Goal: Task Accomplishment & Management: Complete application form

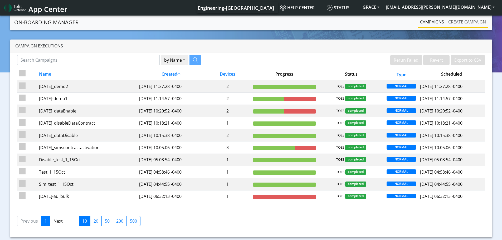
click at [477, 24] on link "Create campaign" at bounding box center [467, 22] width 42 height 11
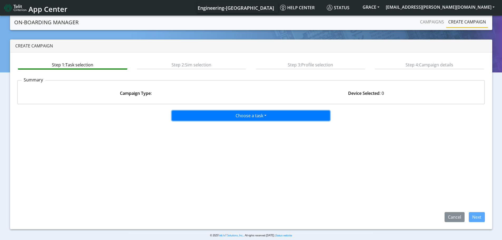
click at [260, 116] on button "Choose a task" at bounding box center [251, 116] width 158 height 10
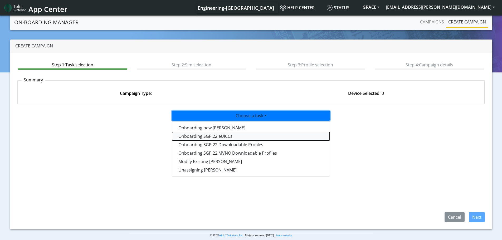
click at [206, 138] on tasksgp22eUICC-dropdown "Onboarding SGP.22 eUICCs" at bounding box center [251, 136] width 158 height 8
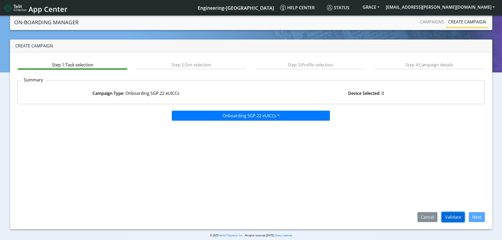
click at [453, 218] on button "Validate" at bounding box center [453, 217] width 23 height 10
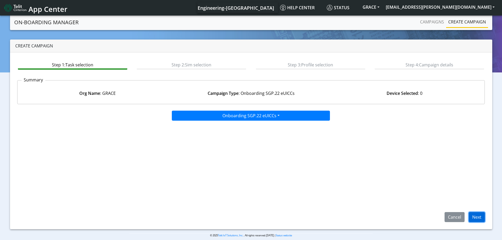
click at [477, 218] on button "Next" at bounding box center [477, 217] width 16 height 10
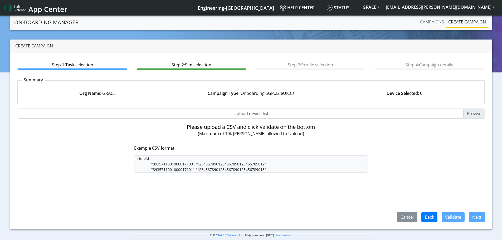
click at [472, 114] on input "Upload device list" at bounding box center [251, 114] width 468 height 10
type input "C:\fakepath\grace_engr_sgp22_euicc.csv"
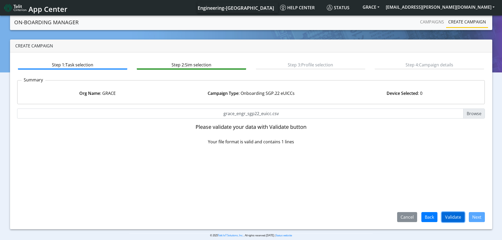
click at [456, 217] on button "Validate" at bounding box center [453, 217] width 23 height 10
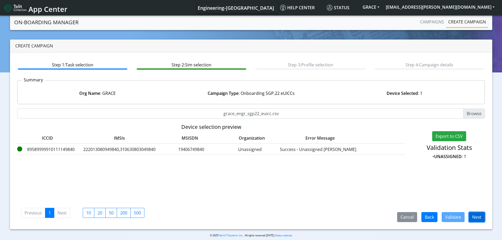
click at [479, 217] on button "Next" at bounding box center [477, 217] width 16 height 10
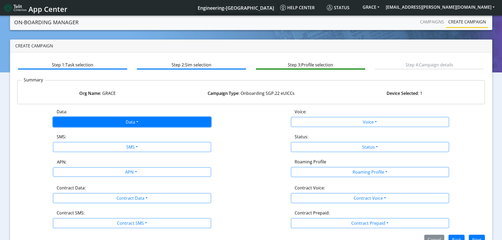
click at [123, 122] on button "Data" at bounding box center [132, 122] width 158 height 10
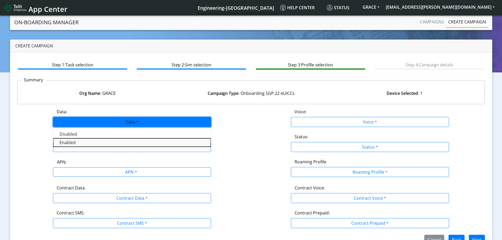
click at [69, 144] on button "Enabled" at bounding box center [132, 142] width 158 height 8
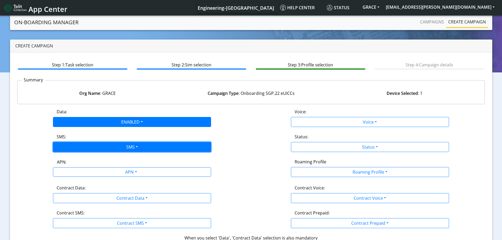
click at [89, 147] on button "SMS" at bounding box center [132, 147] width 158 height 10
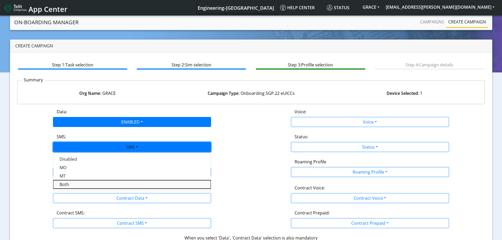
click at [64, 188] on button "Both" at bounding box center [132, 184] width 158 height 8
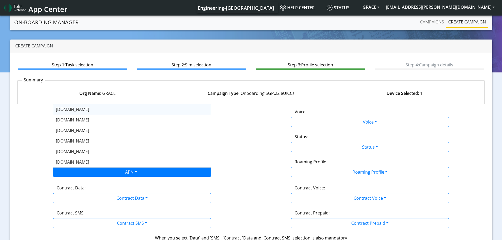
click at [87, 173] on div "APN" at bounding box center [130, 173] width 167 height 10
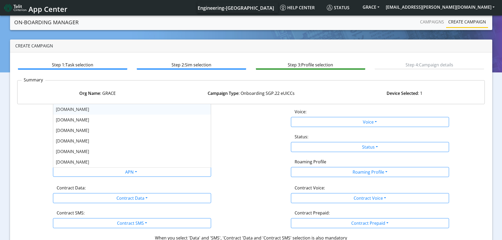
click at [66, 110] on span "flolive.net" at bounding box center [72, 109] width 33 height 6
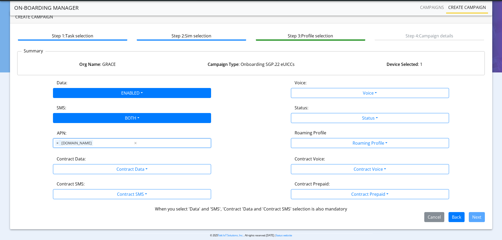
scroll to position [20, 0]
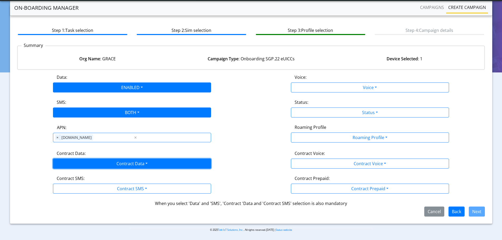
click at [85, 161] on button "Contract Data" at bounding box center [132, 164] width 158 height 10
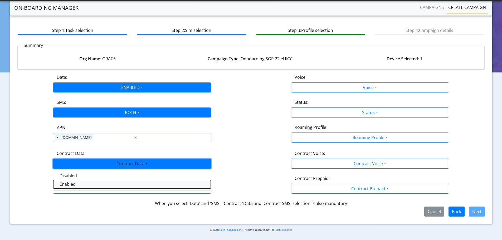
click at [67, 183] on Dataenabled-dropdown "Enabled" at bounding box center [132, 184] width 158 height 8
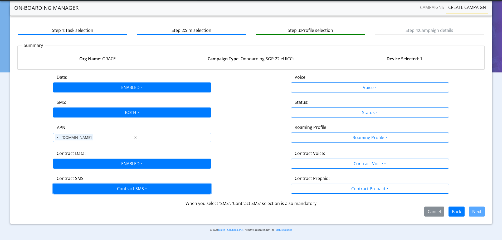
click at [86, 184] on button "Contract SMS" at bounding box center [132, 189] width 158 height 10
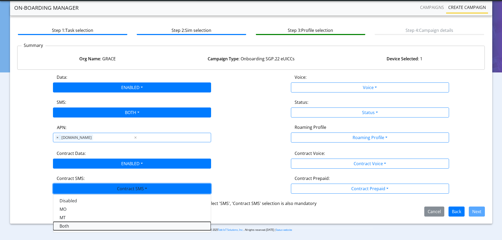
click at [66, 230] on SMSboth-dropdown "Both" at bounding box center [132, 226] width 158 height 8
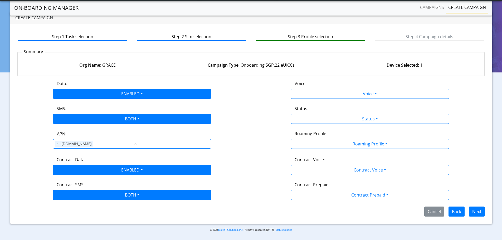
scroll to position [14, 0]
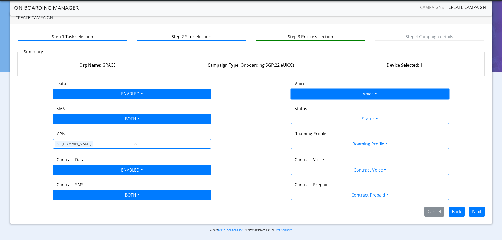
click at [349, 94] on button "Voice" at bounding box center [370, 94] width 158 height 10
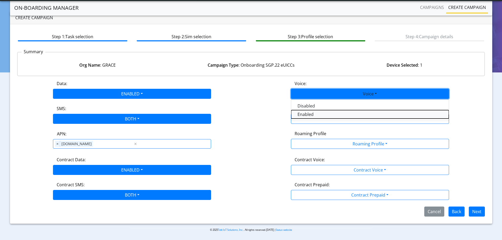
click at [308, 114] on button "Enabled" at bounding box center [370, 114] width 158 height 8
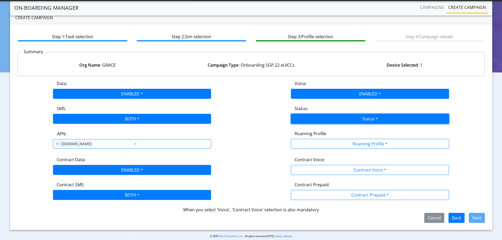
click at [327, 116] on button "Status" at bounding box center [370, 119] width 158 height 10
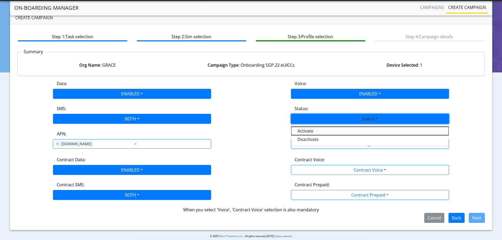
click at [312, 132] on button "Activate" at bounding box center [370, 131] width 158 height 8
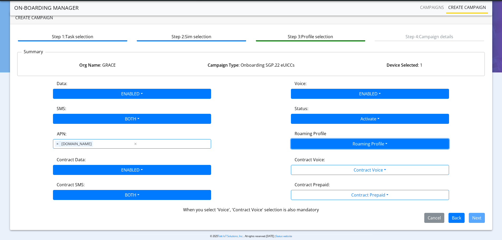
click at [335, 142] on button "Roaming Profile" at bounding box center [370, 144] width 158 height 10
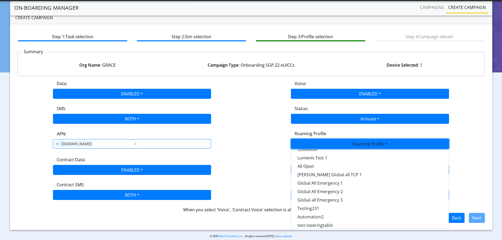
scroll to position [158, 0]
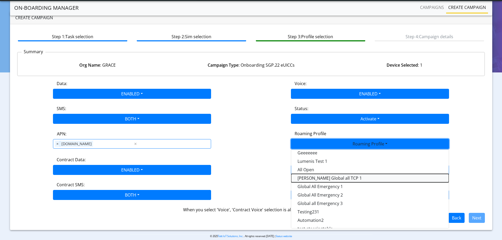
click at [323, 179] on Profile-dropdown "George Global all TCP 1" at bounding box center [370, 178] width 158 height 8
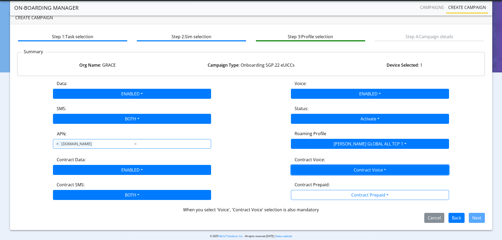
click at [347, 171] on button "Contract Voice" at bounding box center [370, 170] width 158 height 10
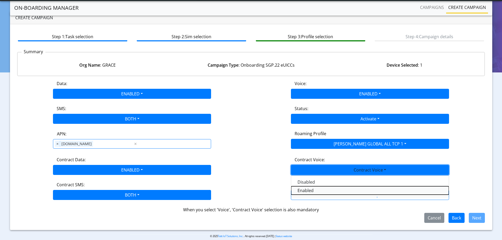
click at [314, 191] on Voiceenabled-dropdown "Enabled" at bounding box center [370, 190] width 158 height 8
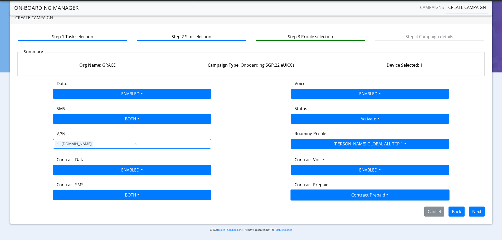
click at [345, 196] on button "Contract Prepaid" at bounding box center [370, 195] width 158 height 10
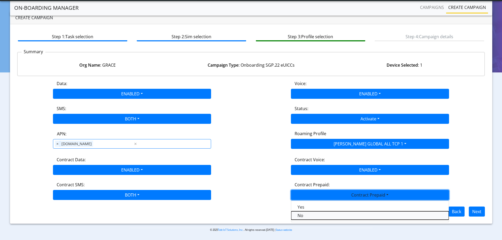
click at [300, 214] on Prepaidnotprepaid-dropdown "No" at bounding box center [370, 215] width 158 height 8
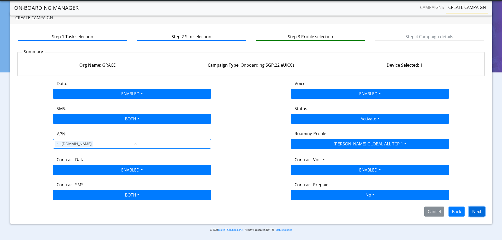
click at [477, 212] on button "Next" at bounding box center [477, 212] width 16 height 10
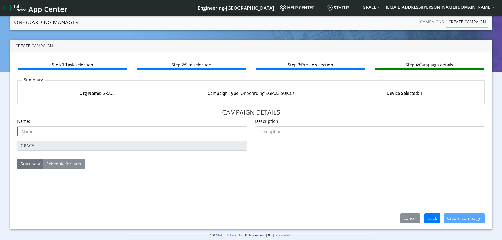
click at [159, 132] on input "text" at bounding box center [132, 132] width 230 height 10
type input "GraceOnboard_oct15_001"
click at [457, 217] on button "Create Campaign" at bounding box center [464, 218] width 41 height 10
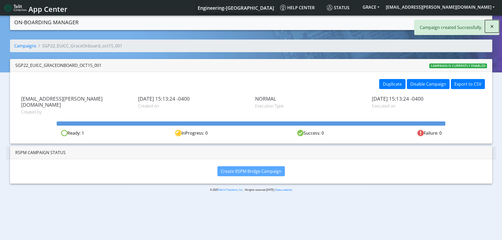
click at [492, 25] on span "×" at bounding box center [492, 26] width 4 height 9
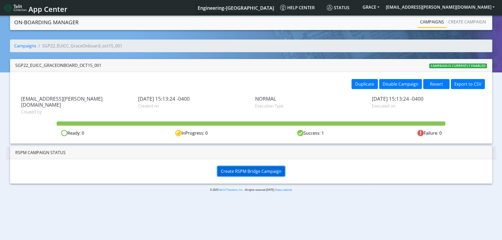
click at [261, 168] on span "Create RSPM Bridge Campaign" at bounding box center [251, 171] width 61 height 6
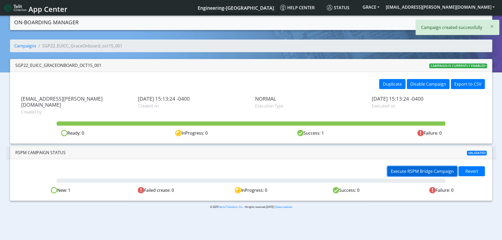
click at [402, 168] on span "Execute RSPM Bridge Campaign" at bounding box center [422, 171] width 63 height 6
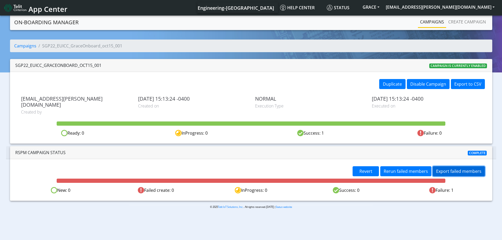
click at [467, 167] on button "Export failed members" at bounding box center [459, 171] width 52 height 10
click at [409, 168] on span "Rerun failed members" at bounding box center [406, 171] width 44 height 6
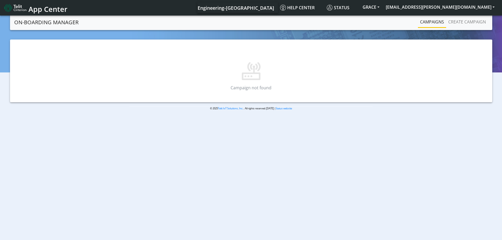
click at [424, 21] on link "Campaigns" at bounding box center [432, 22] width 28 height 11
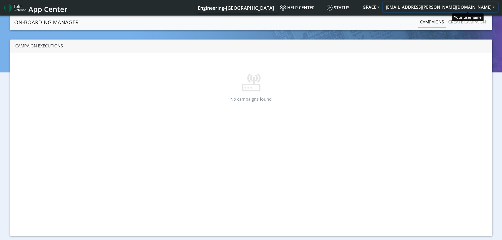
click at [455, 7] on button "[EMAIL_ADDRESS][PERSON_NAME][DOMAIN_NAME]" at bounding box center [440, 6] width 115 height 9
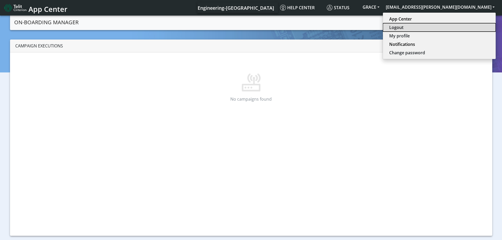
click at [453, 23] on button "Logout" at bounding box center [439, 27] width 113 height 8
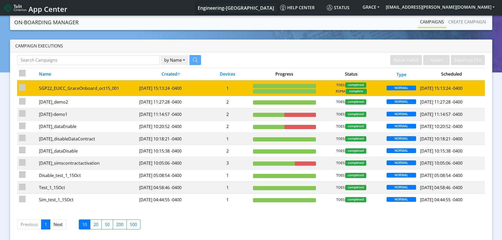
click at [109, 91] on div "SGP22_EUICC_GraceOnboard_oct15_001" at bounding box center [87, 88] width 96 height 6
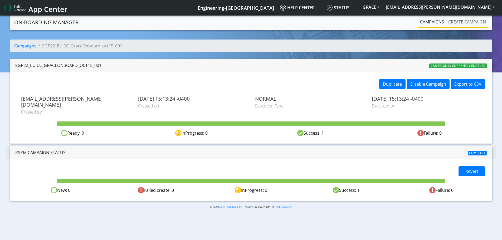
click at [463, 23] on link "Create campaign" at bounding box center [467, 22] width 42 height 11
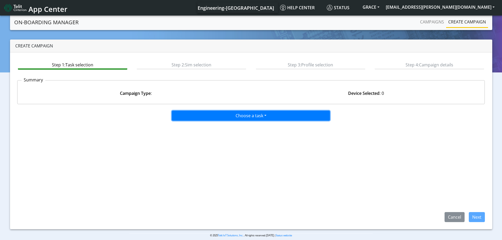
click at [261, 116] on button "Choose a task" at bounding box center [251, 116] width 158 height 10
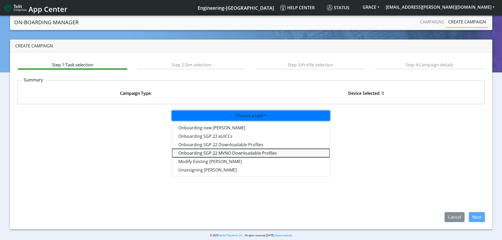
click at [215, 154] on tasksgp22mvnoprofile-dropdown "Onboarding SGP.22 MVNO Downloadable Profiles" at bounding box center [251, 153] width 158 height 8
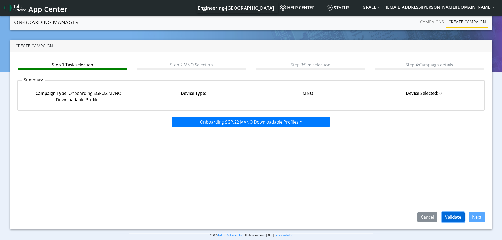
click at [449, 220] on button "Validate" at bounding box center [453, 217] width 23 height 10
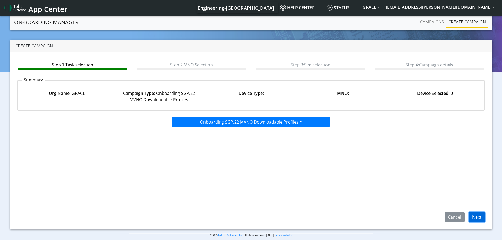
click at [478, 219] on button "Next" at bounding box center [477, 217] width 16 height 10
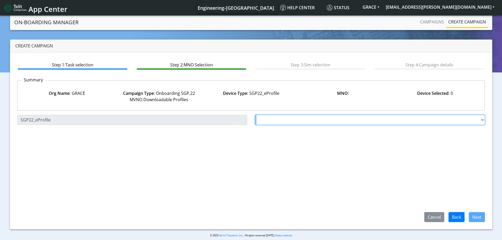
click at [268, 119] on select "Choose a MNO Testing31 AT&T Wireless Tele2 Test2 Testing123 Testing_25July Test…" at bounding box center [370, 120] width 230 height 10
drag, startPoint x: 285, startPoint y: 213, endPoint x: 284, endPoint y: 210, distance: 2.7
click at [285, 213] on div "Cancel Back Next" at bounding box center [251, 217] width 476 height 10
click at [276, 124] on select "Choose a MNO Testing31 AT&T Wireless Tele2 Test2 Testing123 Testing_25July Test…" at bounding box center [370, 120] width 230 height 10
select select "1.3.5.6.7"
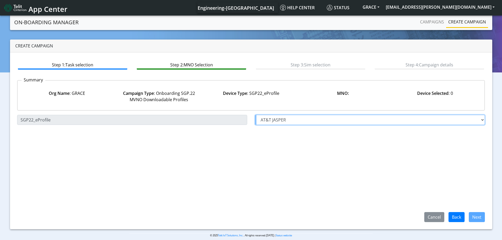
click at [255, 115] on select "Choose a MNO Testing31 AT&T Wireless Tele2 Test2 Testing123 Testing_25July Test…" at bounding box center [370, 120] width 230 height 10
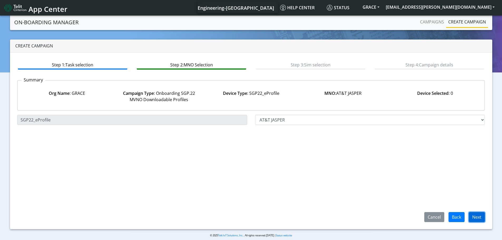
click at [481, 216] on button "Next" at bounding box center [477, 217] width 16 height 10
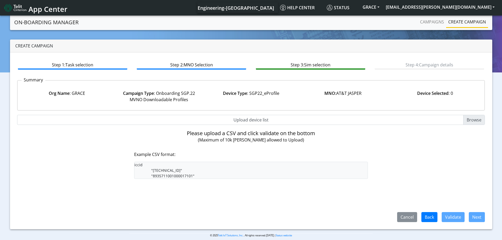
click at [475, 120] on input "Upload device list" at bounding box center [251, 120] width 468 height 10
type input "C:\fakepath\grace_engr_sgp22_mvno.csv"
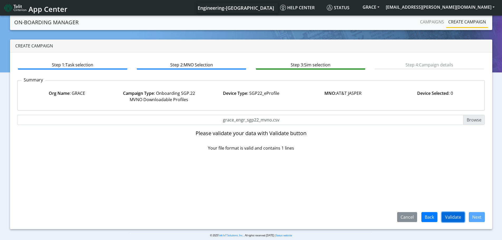
click at [454, 219] on button "Validate" at bounding box center [453, 217] width 23 height 10
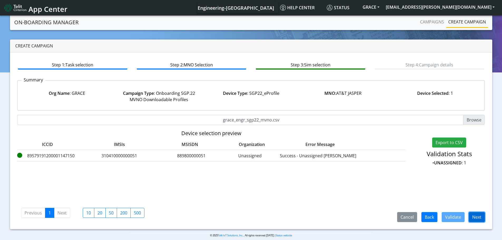
click at [481, 220] on button "Next" at bounding box center [477, 217] width 16 height 10
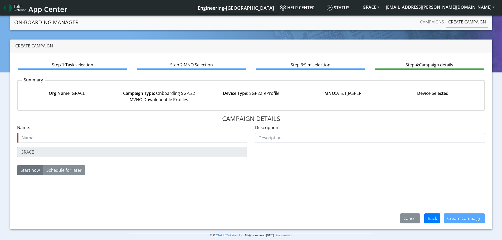
click at [182, 137] on input "text" at bounding box center [132, 138] width 230 height 10
type input "Grace_mvno_profile_Oct15_002"
click at [473, 219] on button "Create Campaign" at bounding box center [464, 218] width 41 height 10
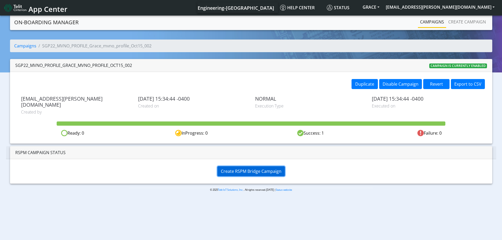
click at [233, 168] on span "Create RSPM Bridge Campaign" at bounding box center [251, 171] width 61 height 6
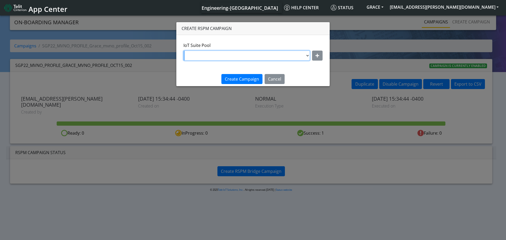
click at [308, 56] on select "DNLD_MVNO-flolive.net-Grace MVNO Downloadable Pool" at bounding box center [246, 56] width 127 height 10
select select "c5ee707a-2b62-4c51-9faf-500669f6062d"
click at [184, 51] on select "DNLD_MVNO-flolive.net-Grace MVNO Downloadable Pool" at bounding box center [246, 56] width 127 height 10
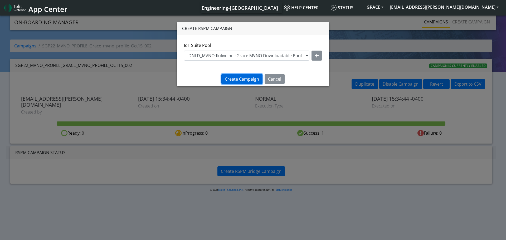
click at [234, 79] on span "Create Campaign" at bounding box center [242, 79] width 34 height 6
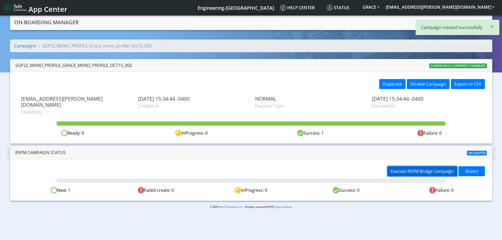
click at [398, 168] on span "Execute RSPM Bridge Campaign" at bounding box center [422, 171] width 63 height 6
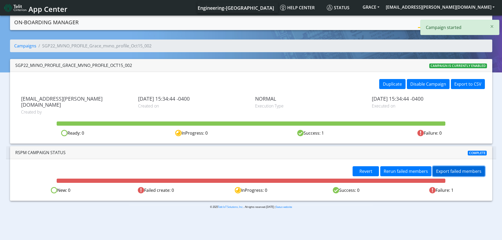
click at [454, 166] on button "Export failed members" at bounding box center [459, 171] width 52 height 10
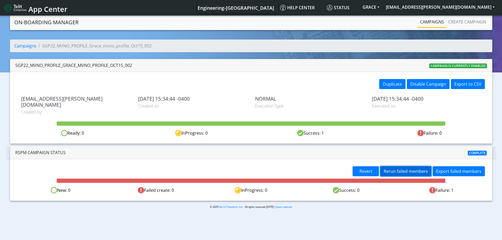
click at [407, 168] on span "Rerun failed members" at bounding box center [406, 171] width 44 height 6
